Goal: Transaction & Acquisition: Purchase product/service

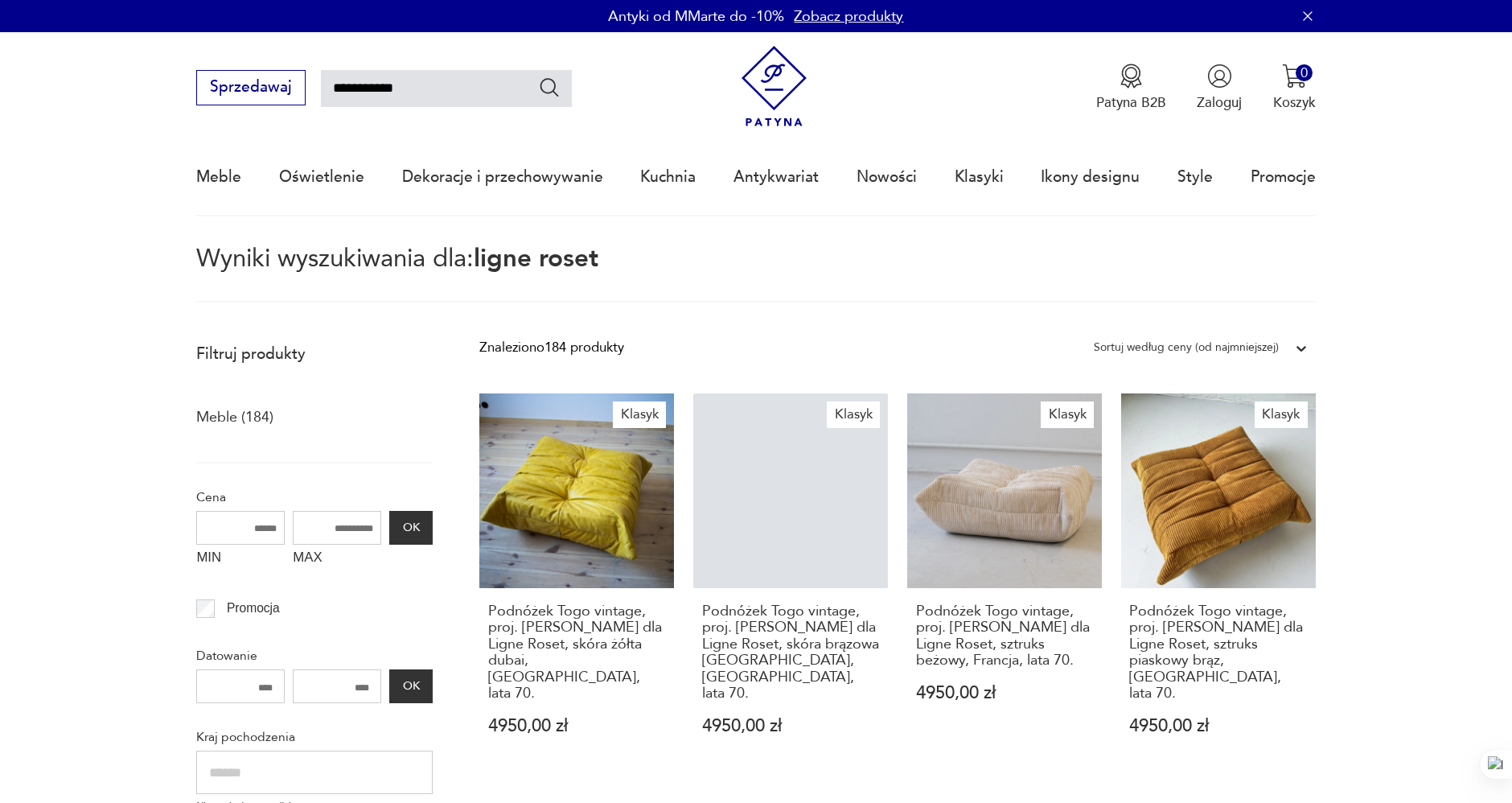
click at [776, 77] on img at bounding box center [774, 87] width 81 height 81
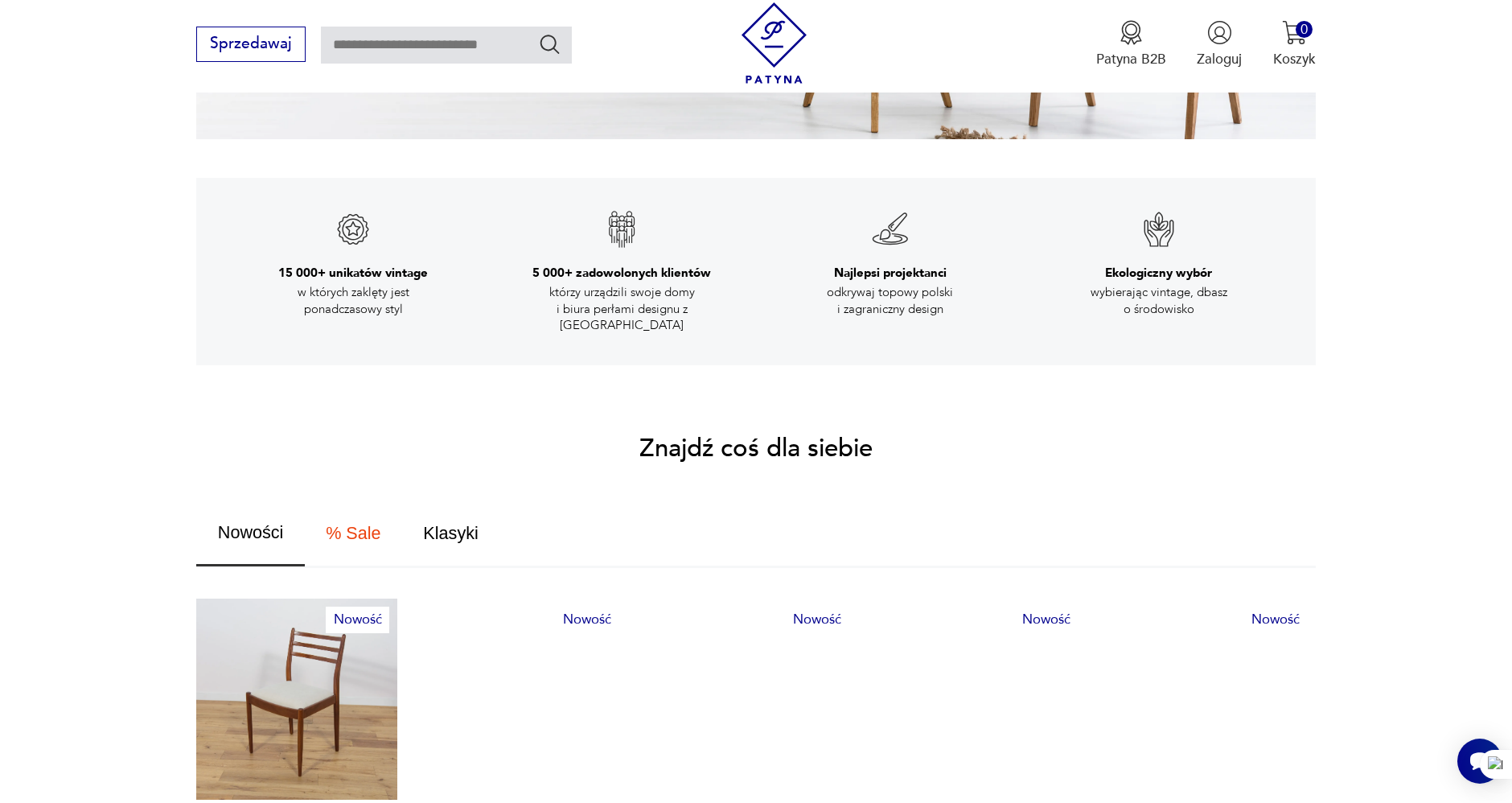
scroll to position [983, 0]
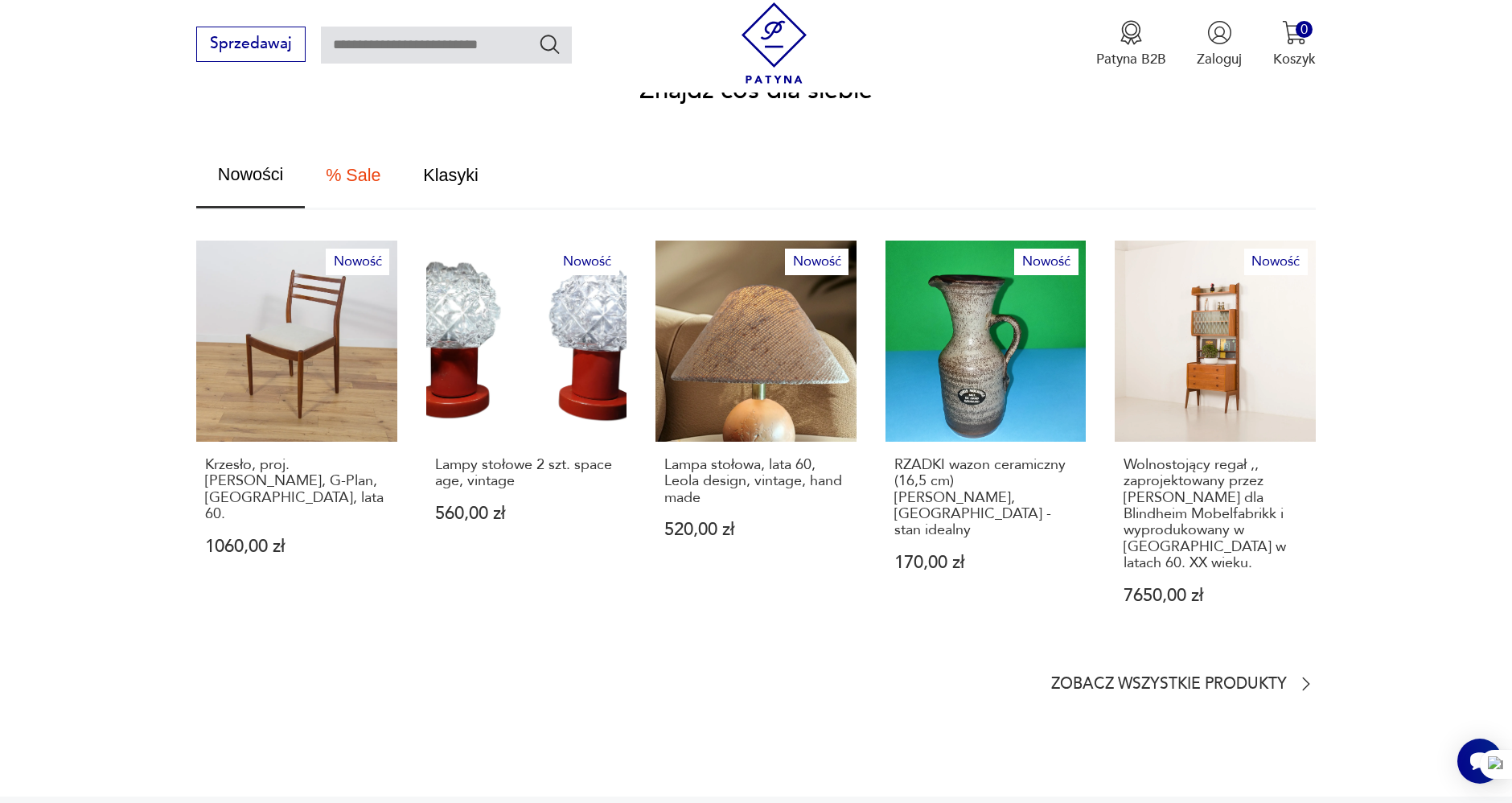
click at [1158, 656] on section "Znajdź coś dla siebie Nowości % Sale Klasyki Nowość Krzesło, proj. [PERSON_NAME…" at bounding box center [756, 386] width 1512 height 615
click at [1223, 678] on p "Zobacz wszystkie produkty" at bounding box center [1169, 685] width 236 height 13
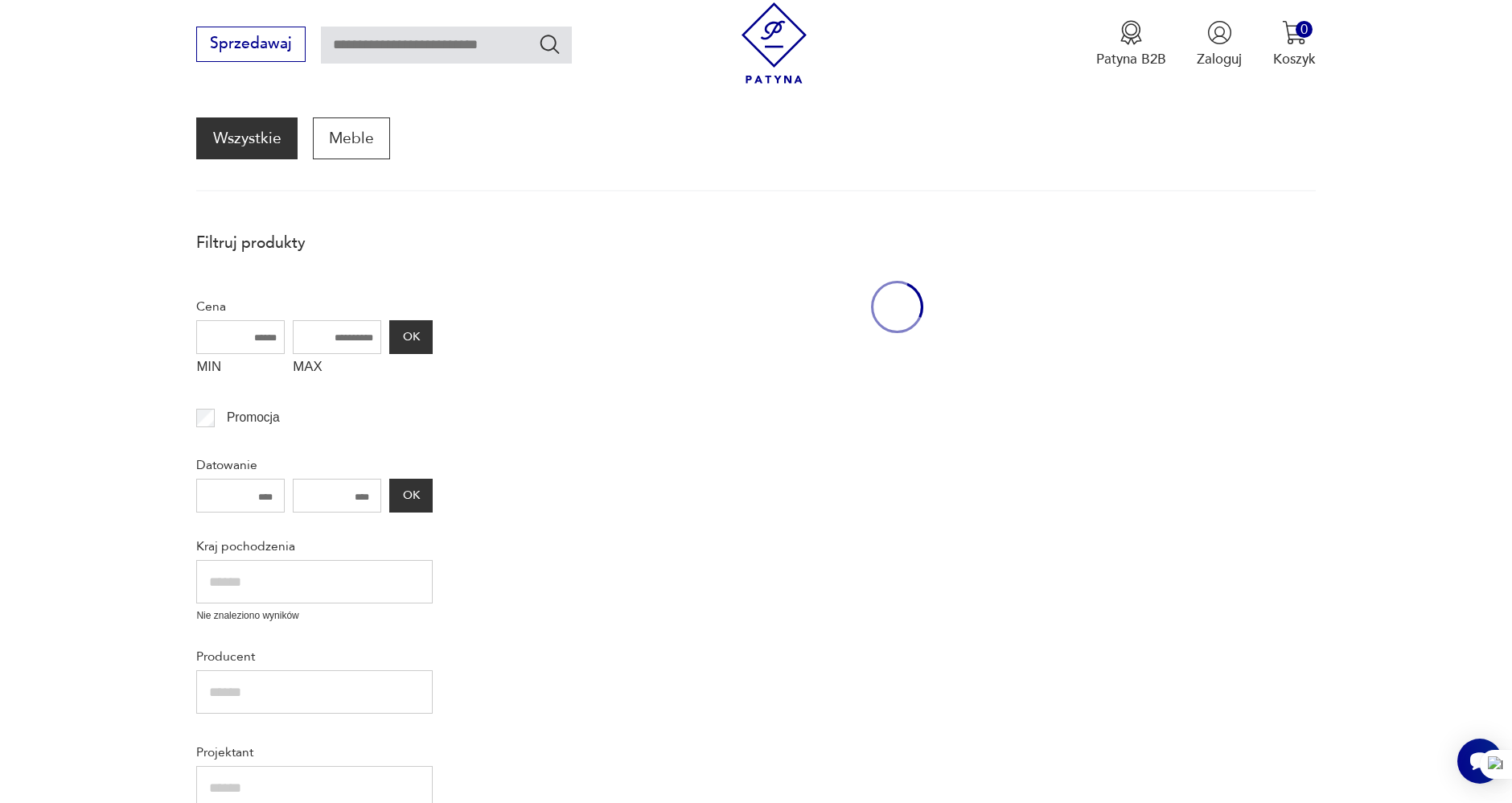
scroll to position [214, 0]
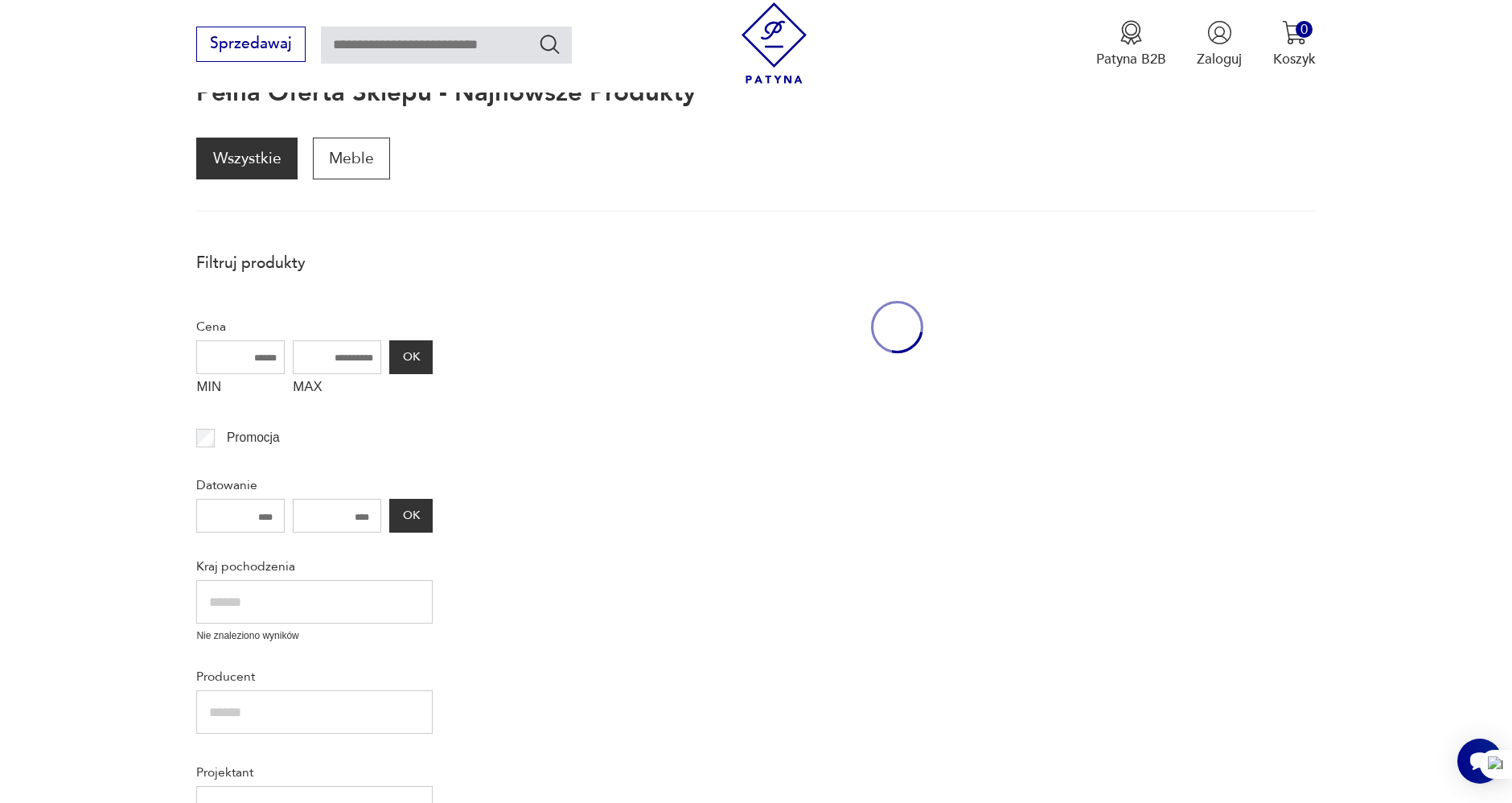
drag, startPoint x: 40, startPoint y: 333, endPoint x: 36, endPoint y: 325, distance: 8.9
click at [41, 331] on section "Filtruj produkty Cena MIN MAX OK Promocja Datowanie OK Kraj pochodzenia Nie zna…" at bounding box center [756, 758] width 1512 height 1030
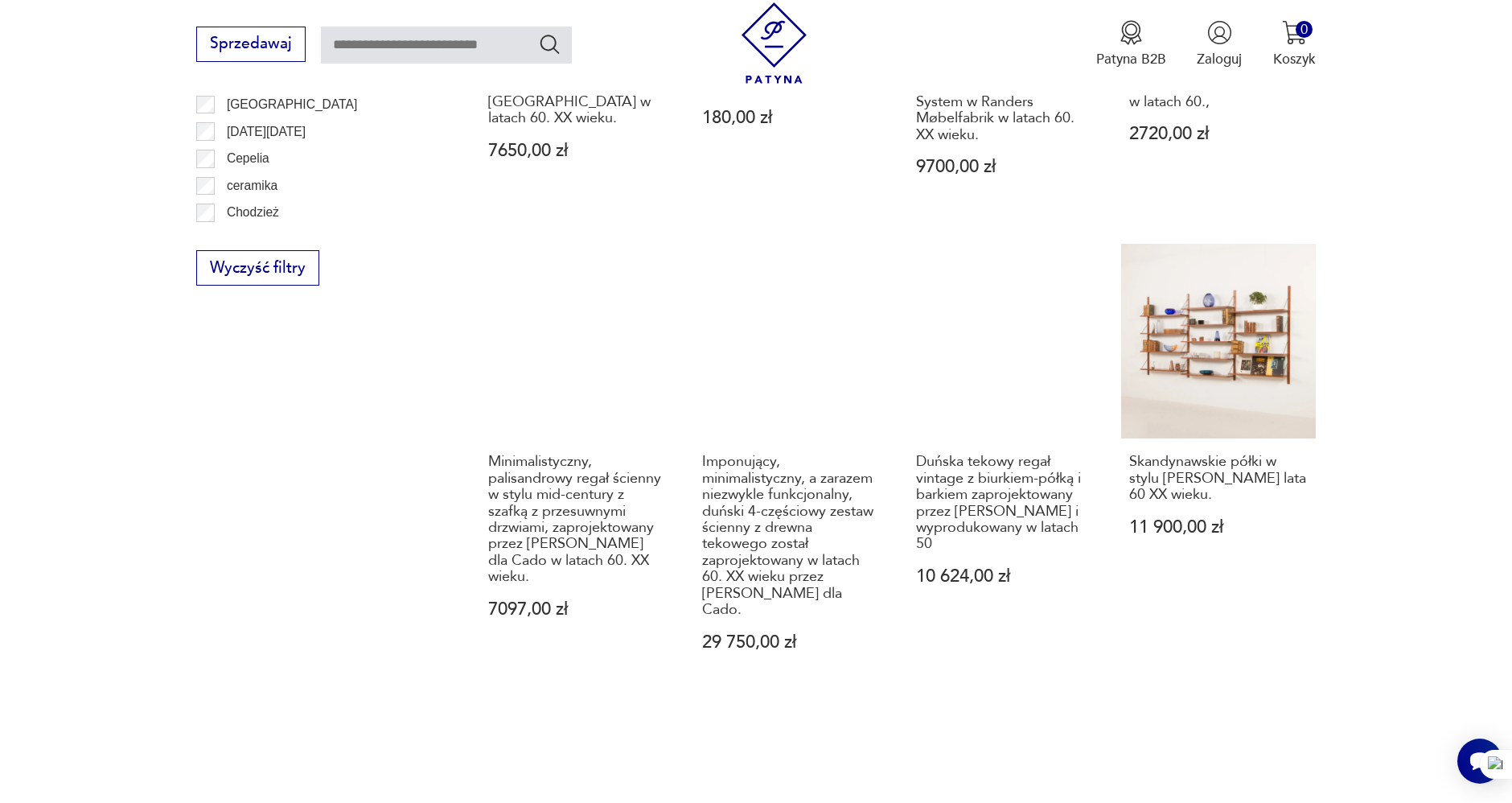
scroll to position [1465, 0]
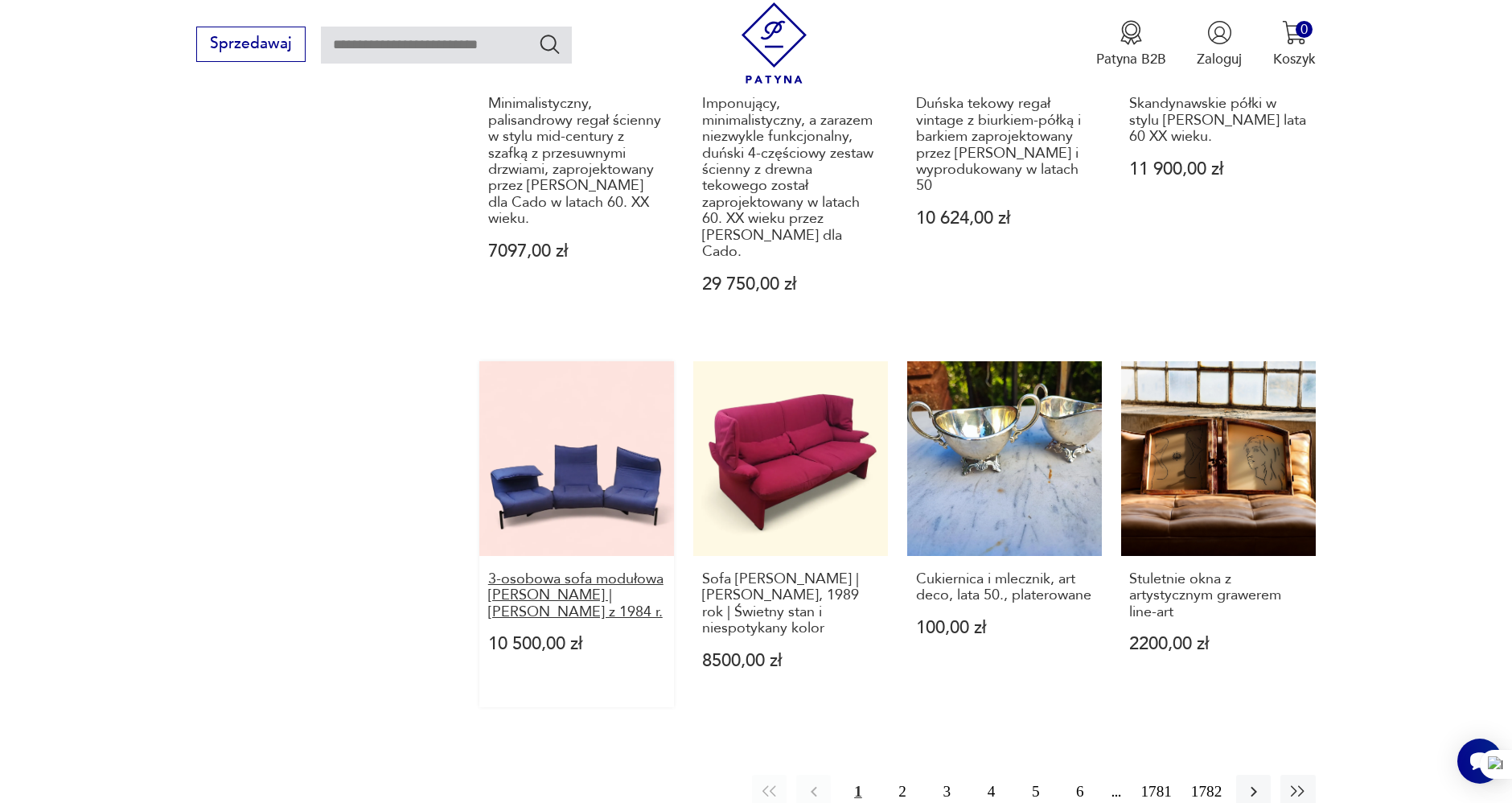
click at [518, 571] on h3 "3-osobowa sofa modułowa [PERSON_NAME] | [PERSON_NAME] z 1984 r." at bounding box center [576, 595] width 177 height 49
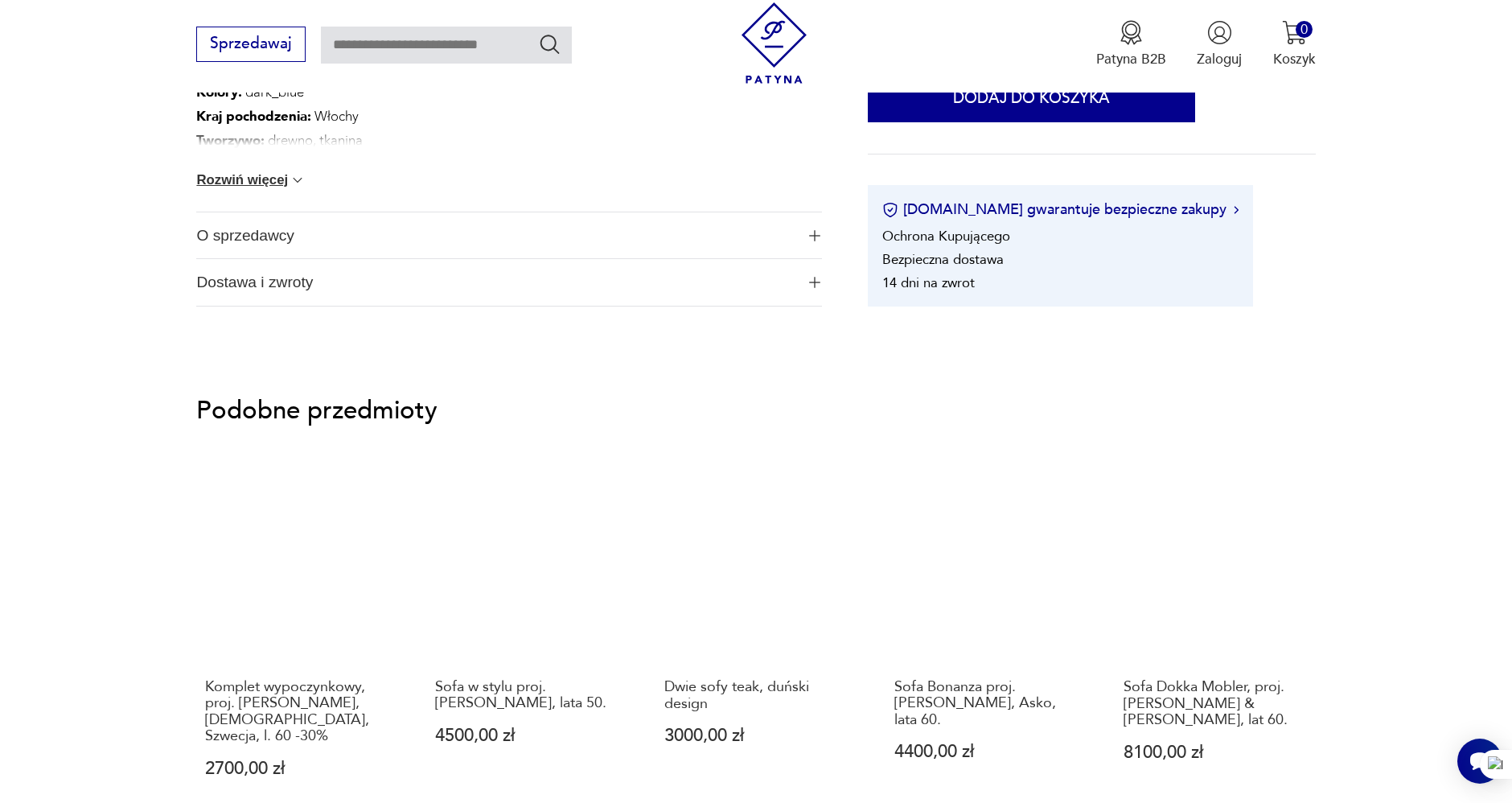
scroll to position [1162, 0]
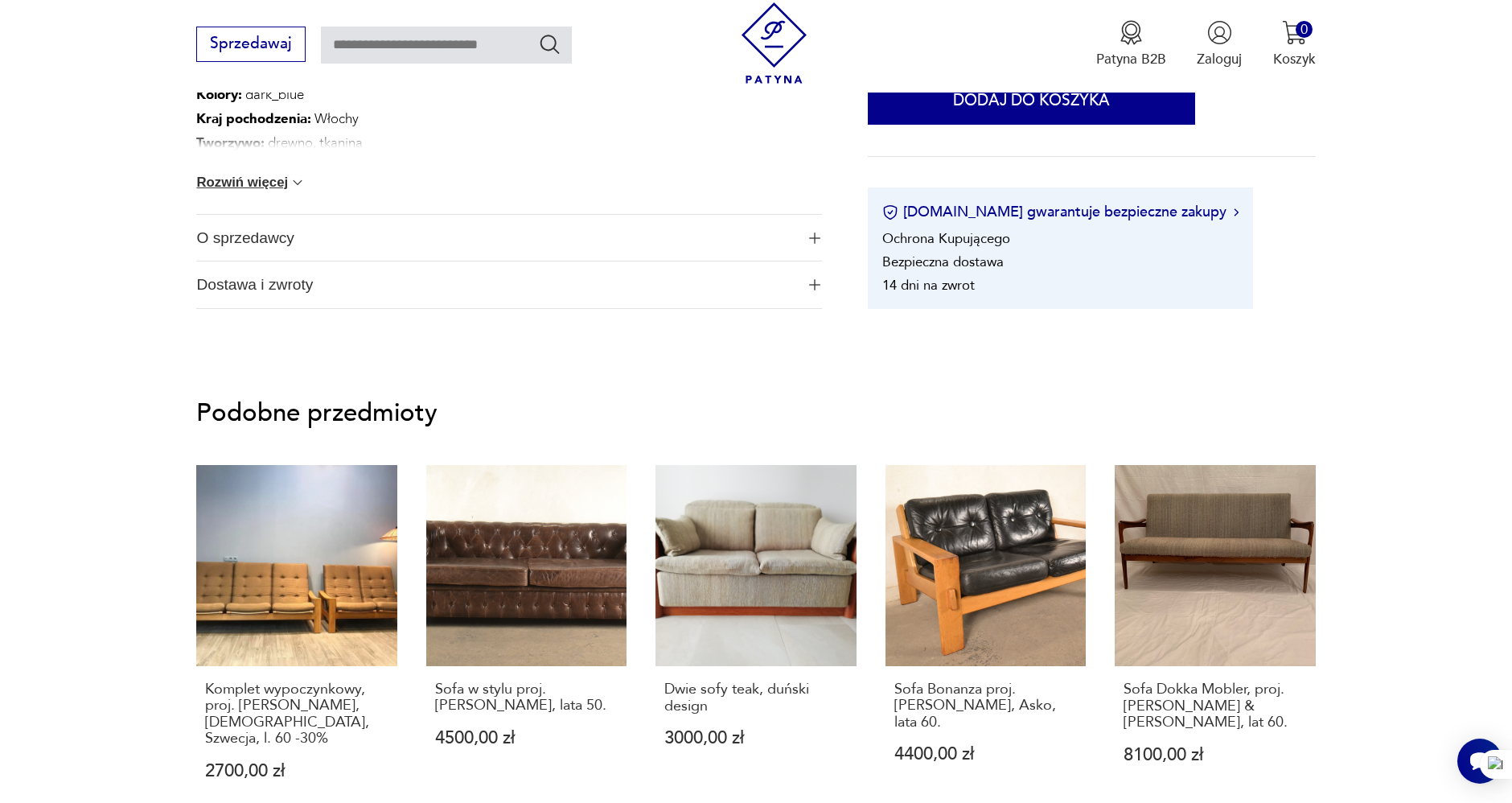
click at [271, 232] on span "O sprzedawcy" at bounding box center [495, 238] width 598 height 47
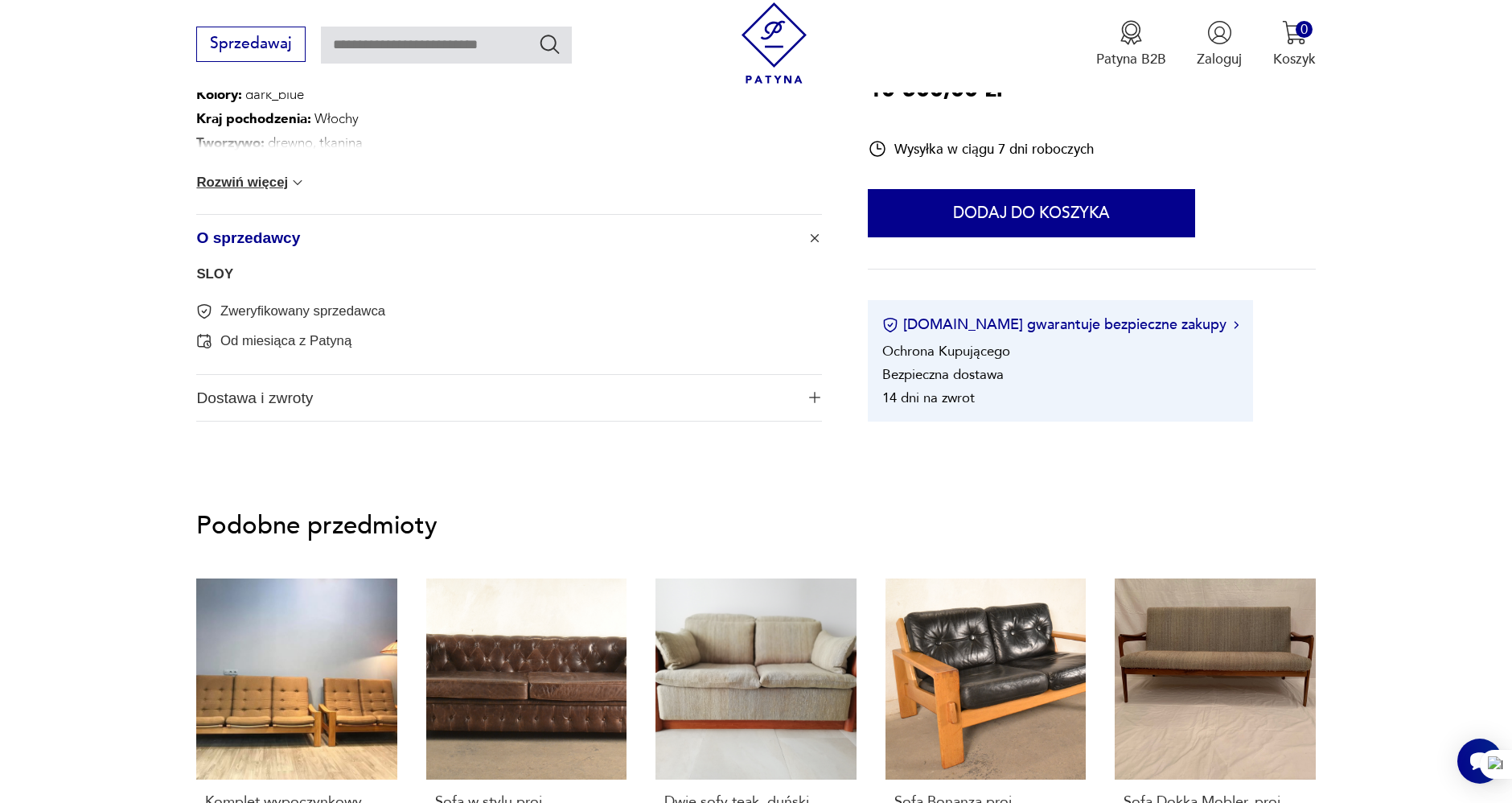
click at [213, 271] on link "SLOY" at bounding box center [214, 274] width 37 height 15
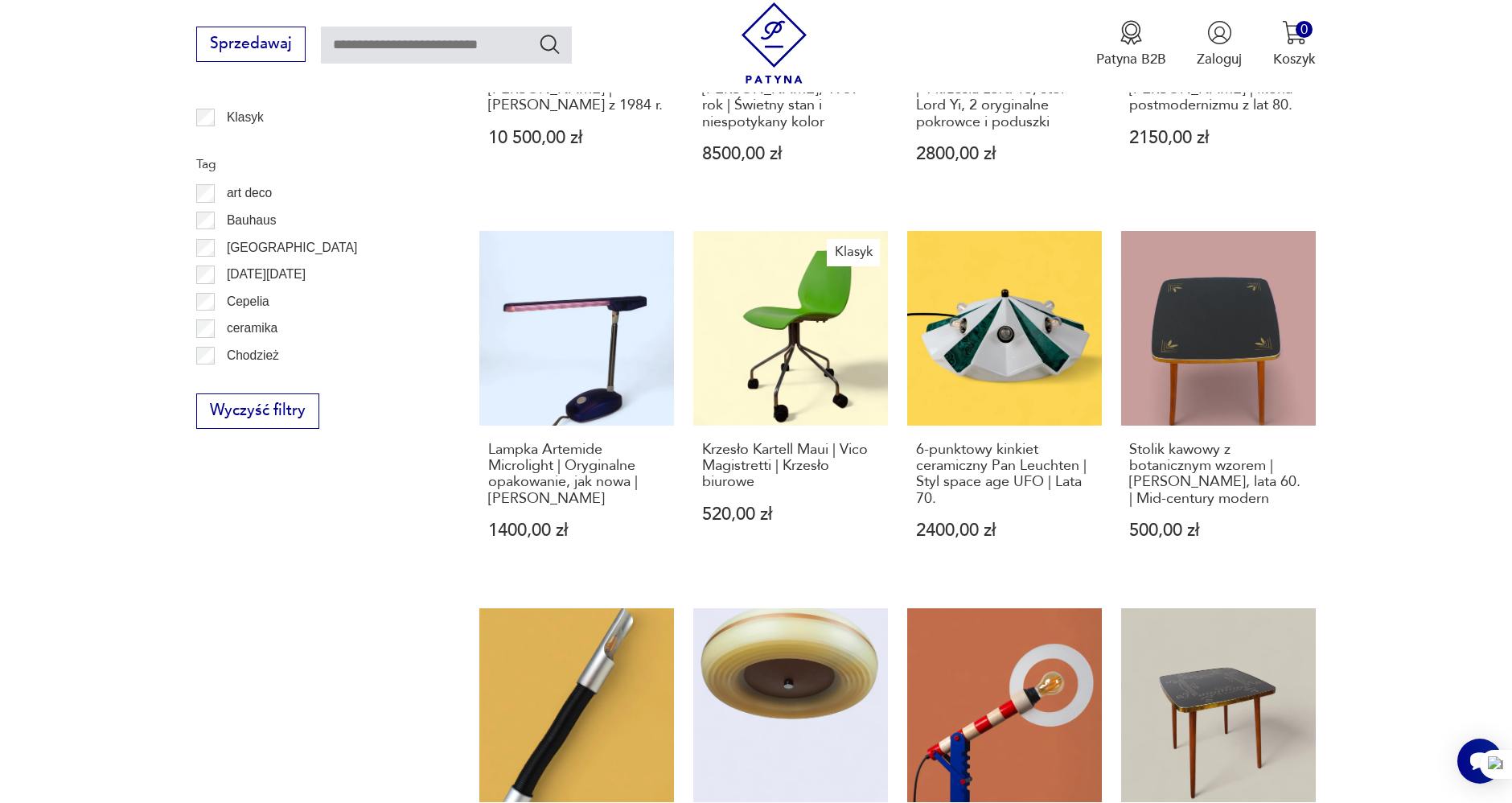
click at [28, 318] on section "Filtruj produkty Meble (184) Cena MIN MAX OK Promocja Klasyk Tag art deco Bauha…" at bounding box center [756, 677] width 1512 height 1763
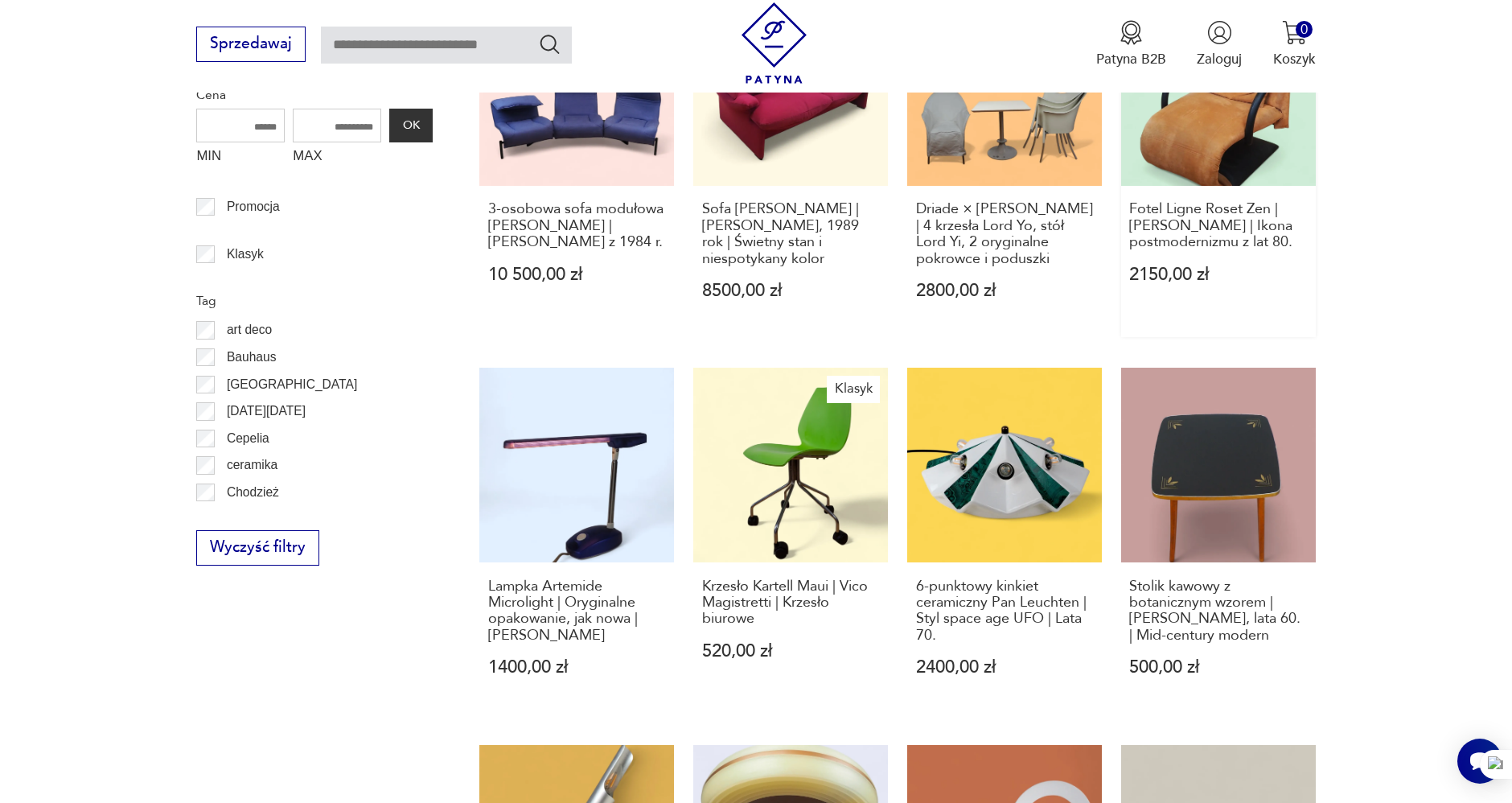
scroll to position [722, 0]
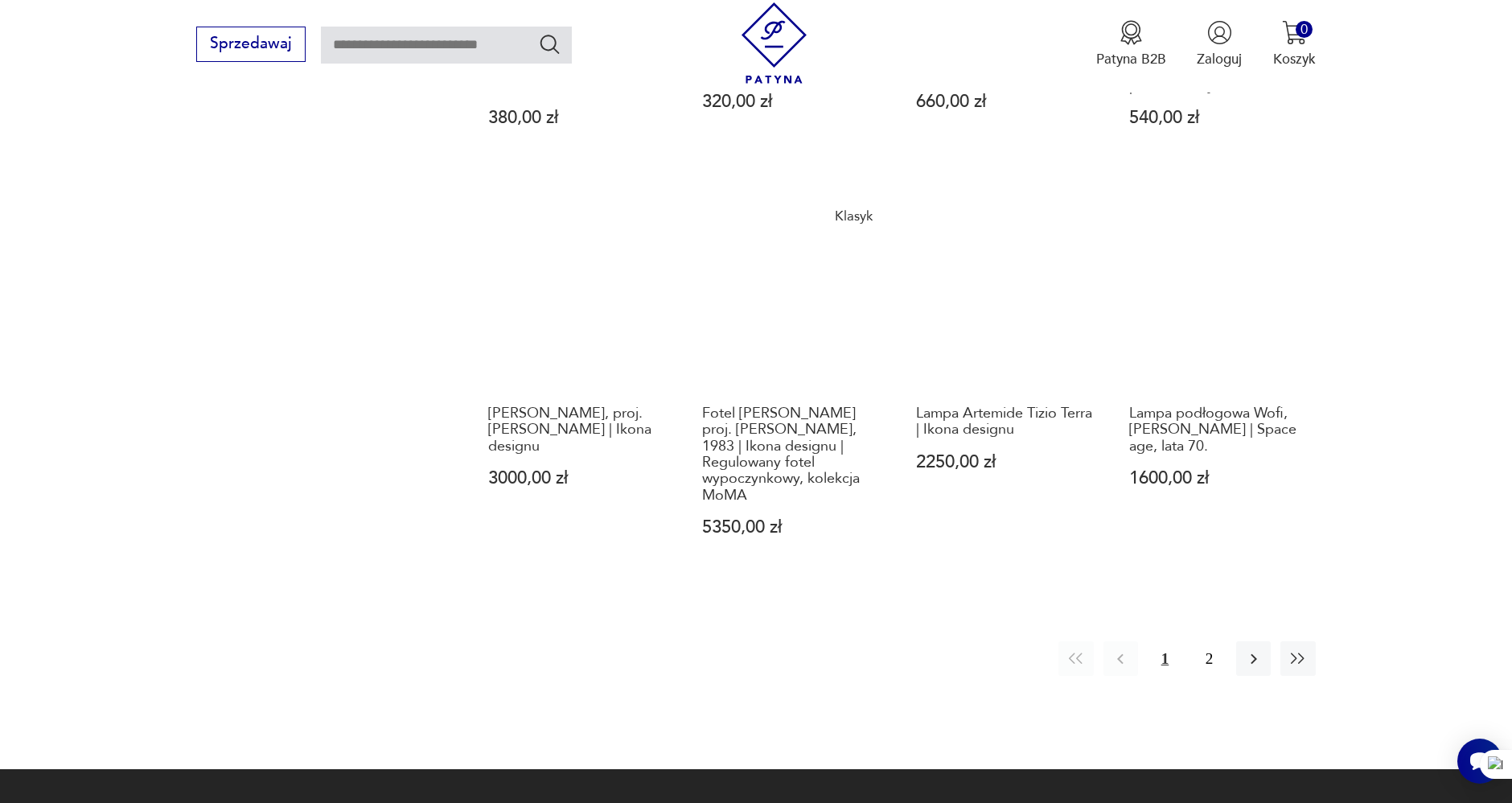
scroll to position [1793, 0]
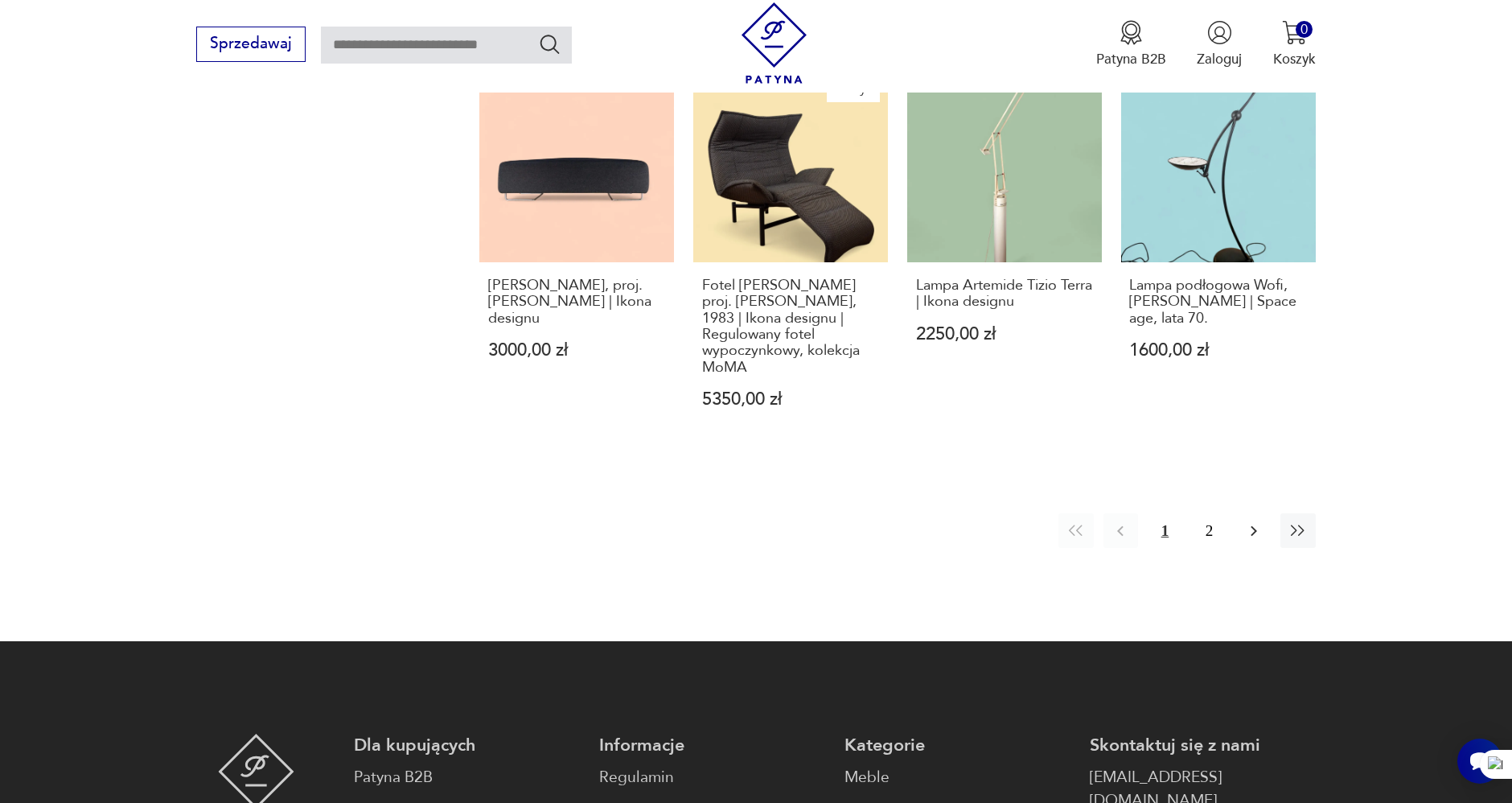
click at [1250, 513] on button "button" at bounding box center [1253, 530] width 34 height 34
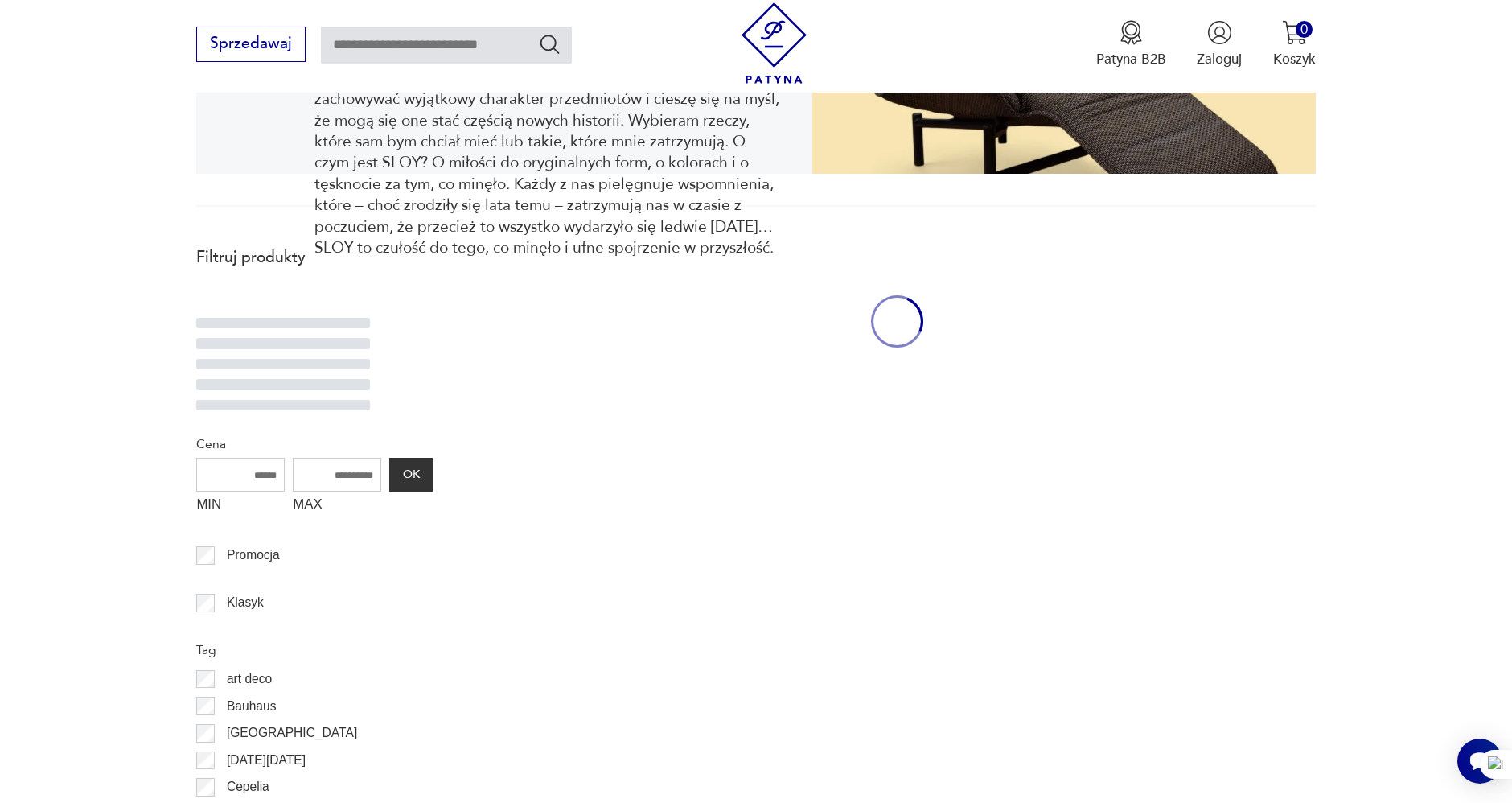
scroll to position [429, 0]
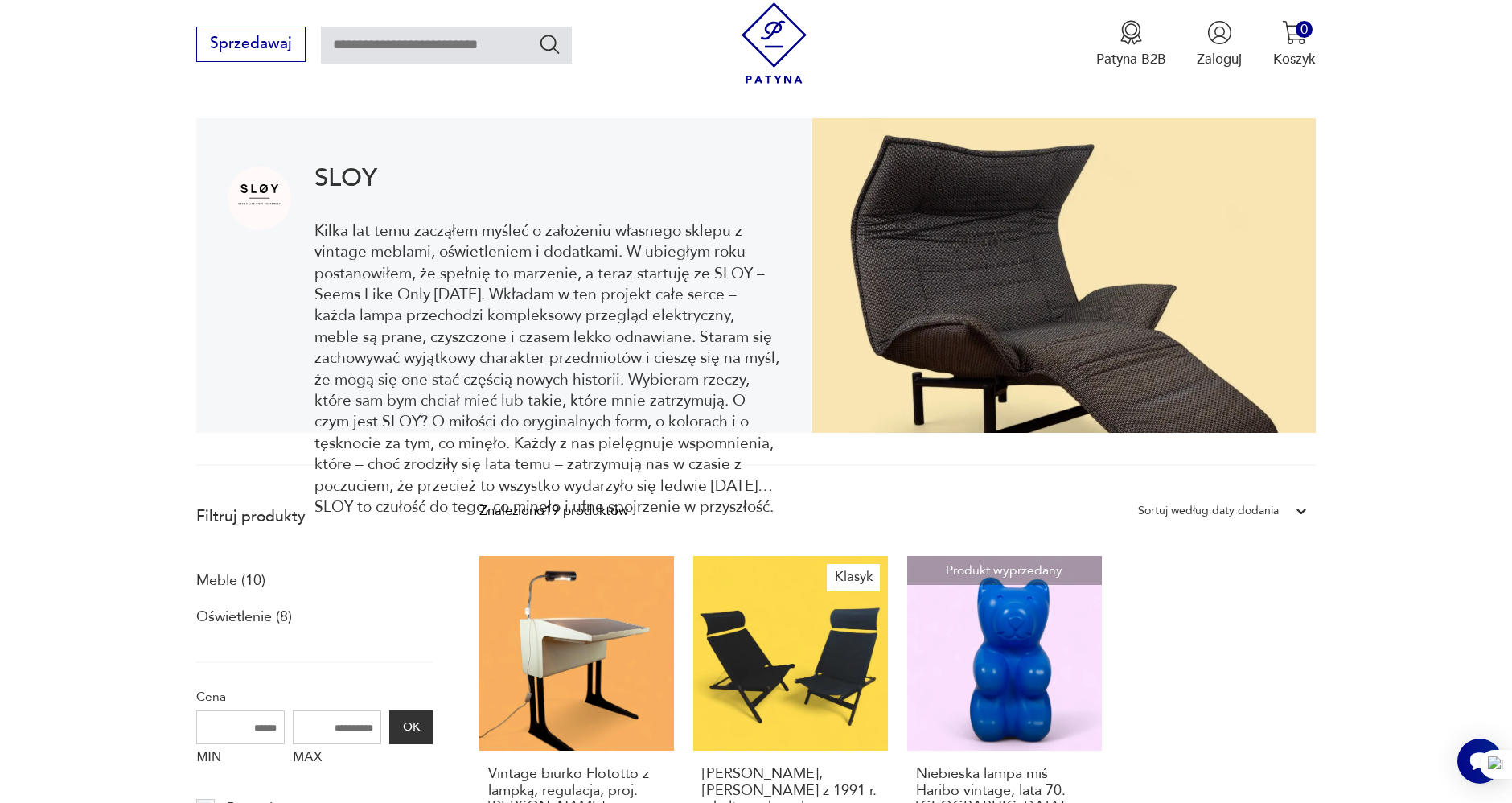
scroll to position [429, 0]
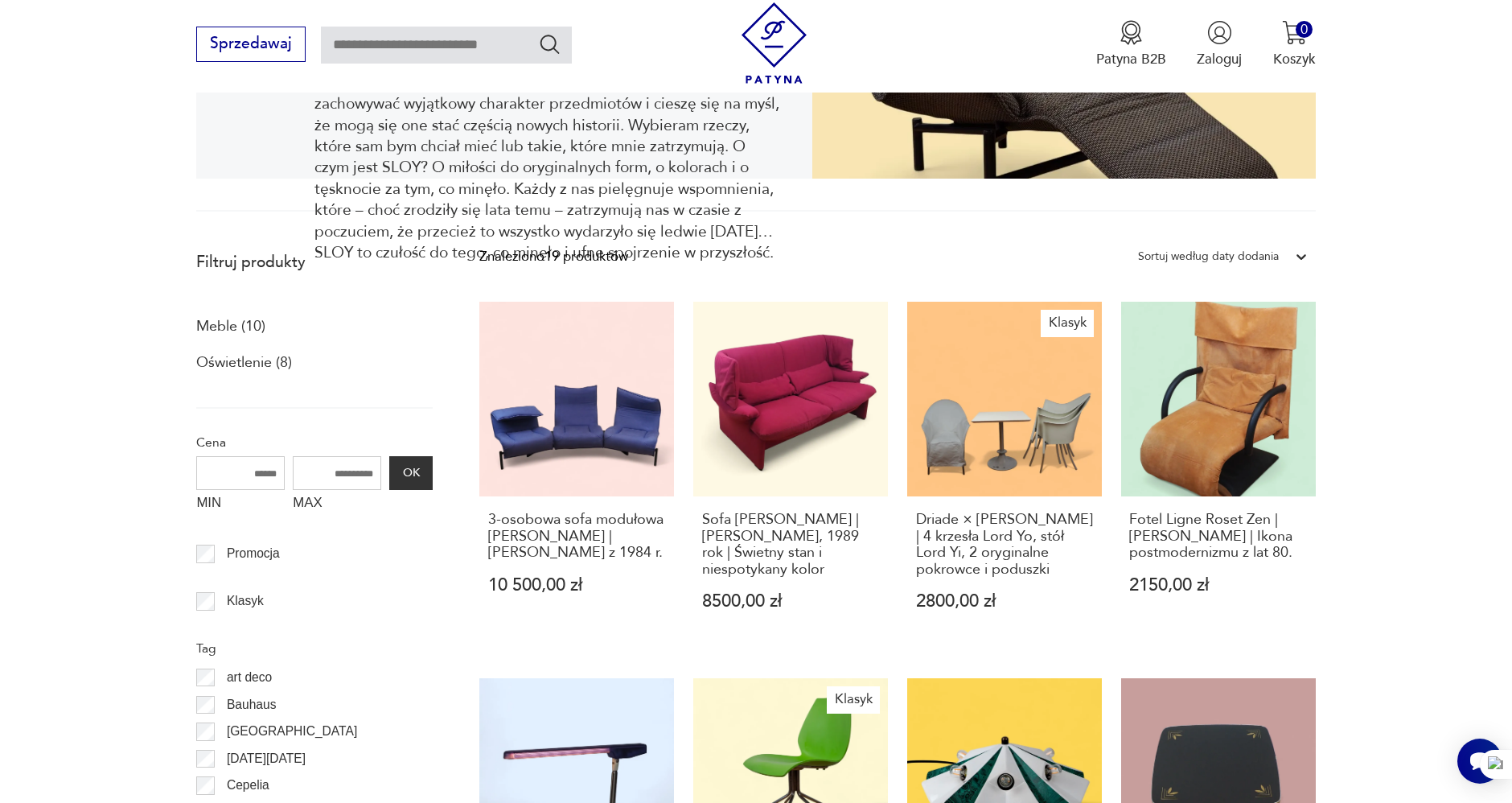
drag, startPoint x: 84, startPoint y: 377, endPoint x: 85, endPoint y: 390, distance: 13.0
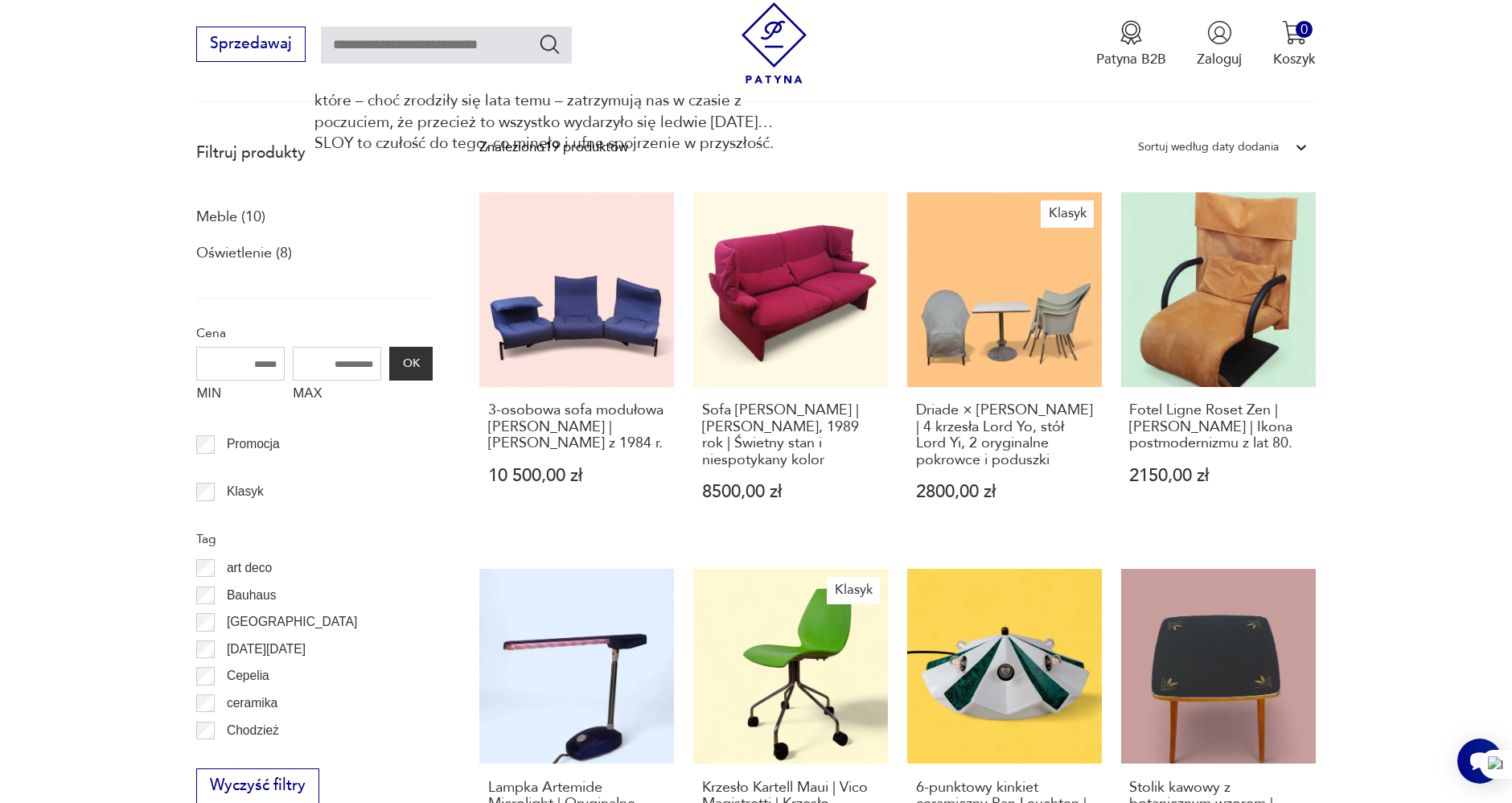
scroll to position [518, 0]
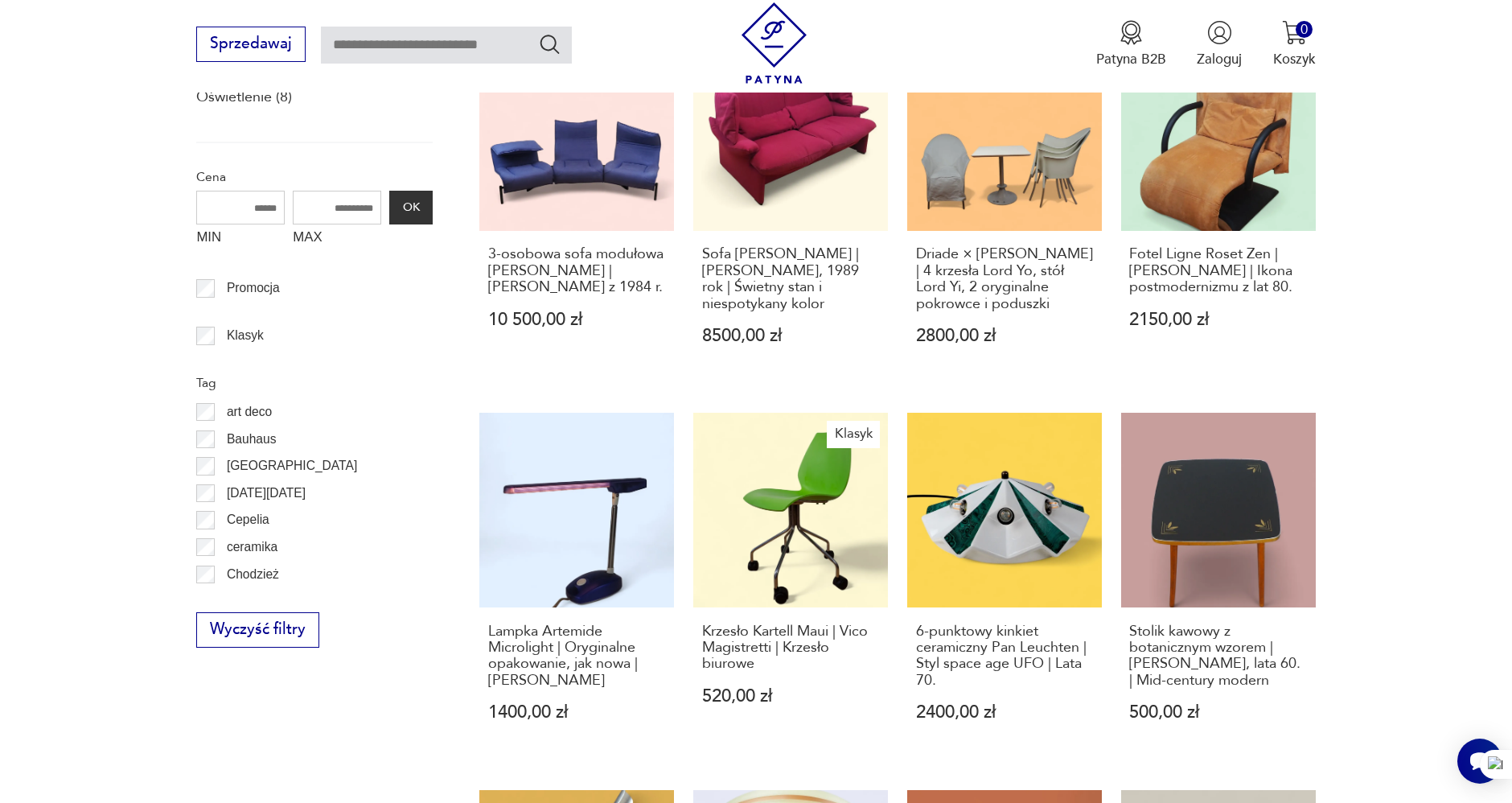
scroll to position [788, 0]
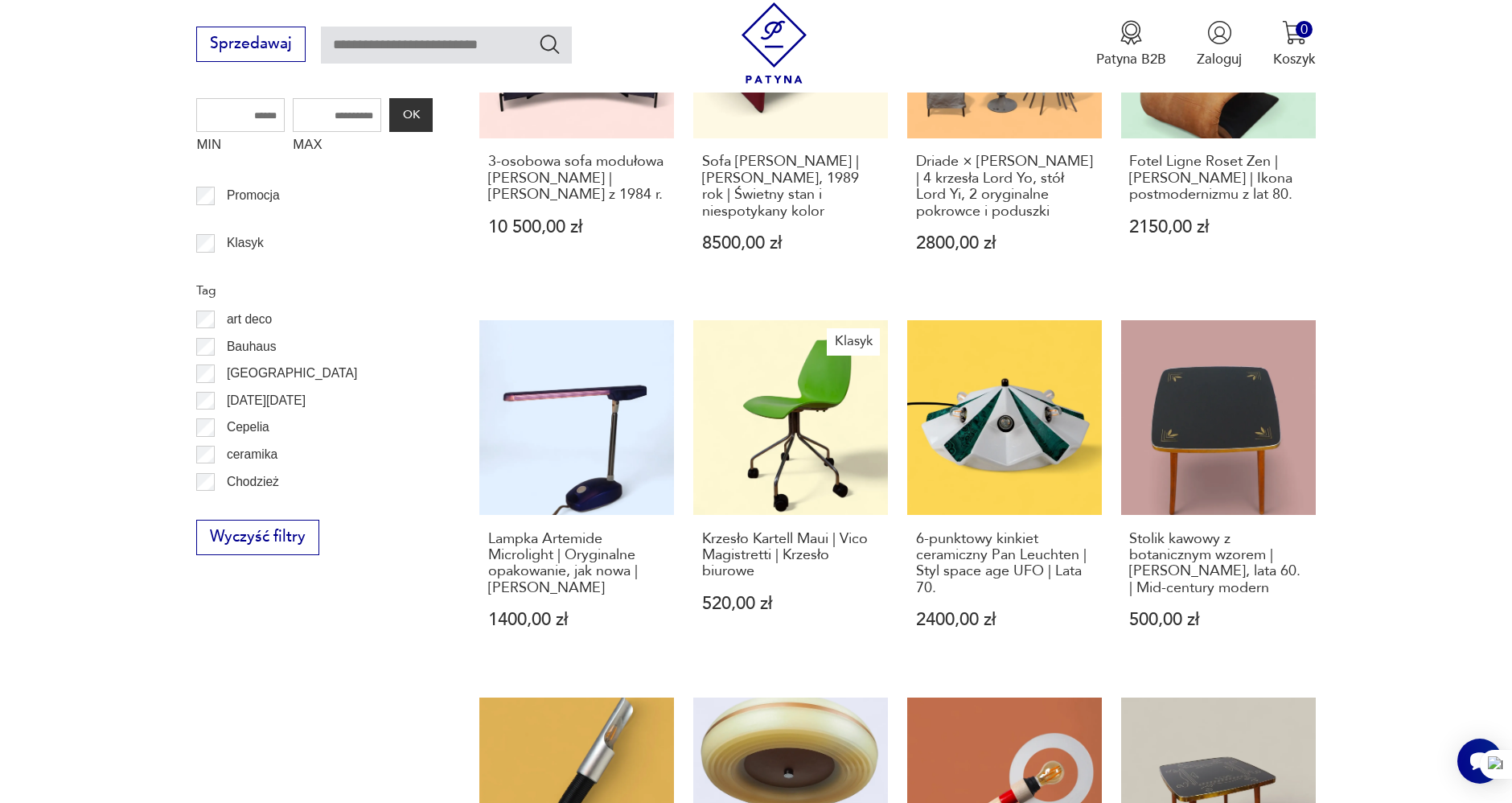
click at [1363, 247] on section "Filtruj produkty Meble (10) Oświetlenie (8) Cena MIN MAX OK Promocja Klasyk Tag…" at bounding box center [756, 766] width 1512 height 1763
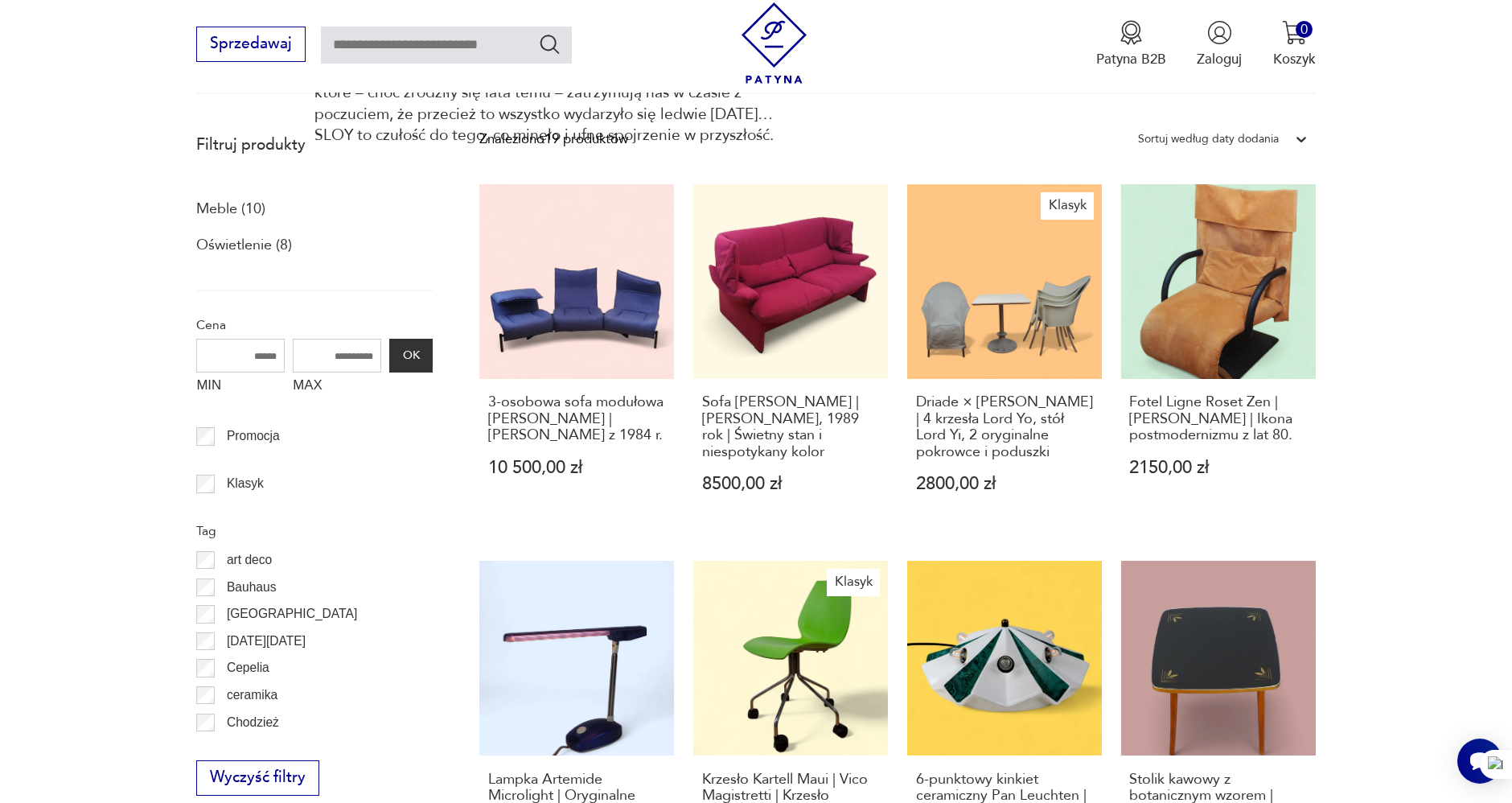
scroll to position [518, 0]
